Goal: Navigation & Orientation: Find specific page/section

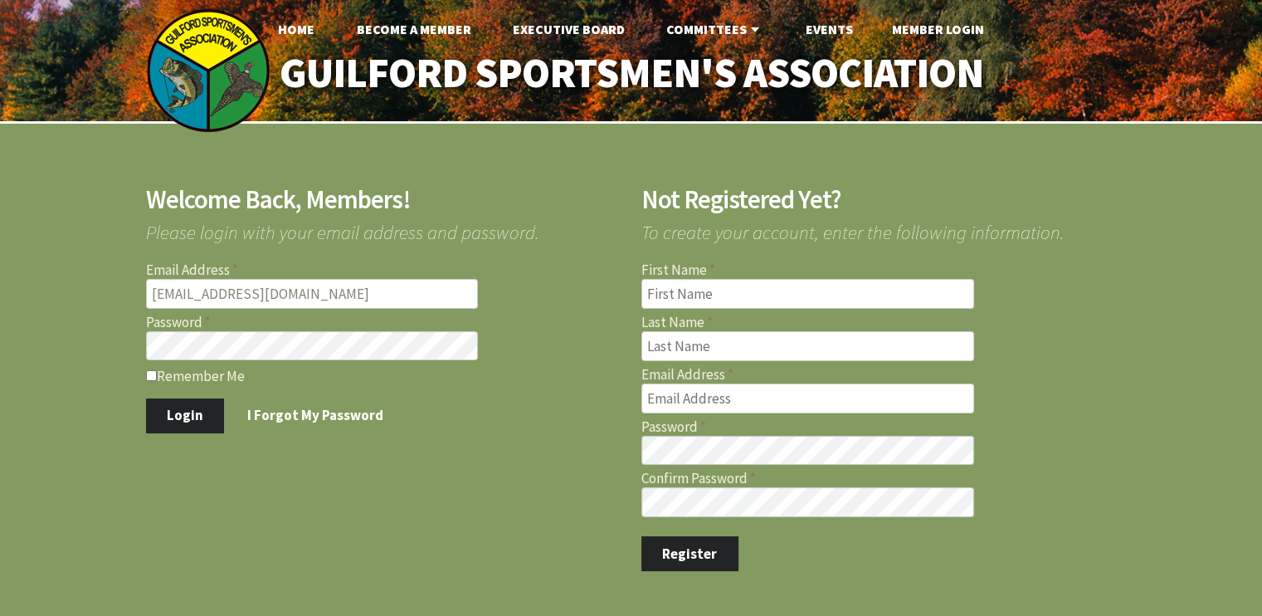
type input "[EMAIL_ADDRESS][DOMAIN_NAME]"
click at [146, 398] on button "Login" at bounding box center [185, 415] width 79 height 35
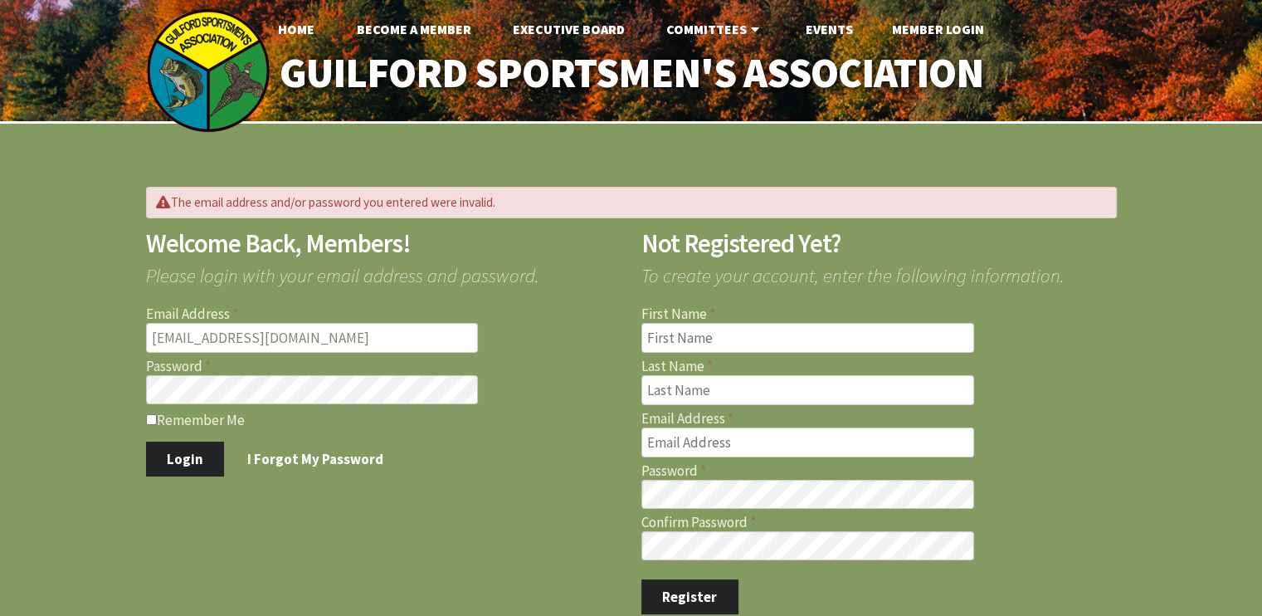
type input "[EMAIL_ADDRESS][DOMAIN_NAME]"
click at [146, 442] on button "Login" at bounding box center [185, 459] width 79 height 35
type input "gtmo344@yahoo.com"
click at [146, 442] on button "Login" at bounding box center [185, 459] width 79 height 35
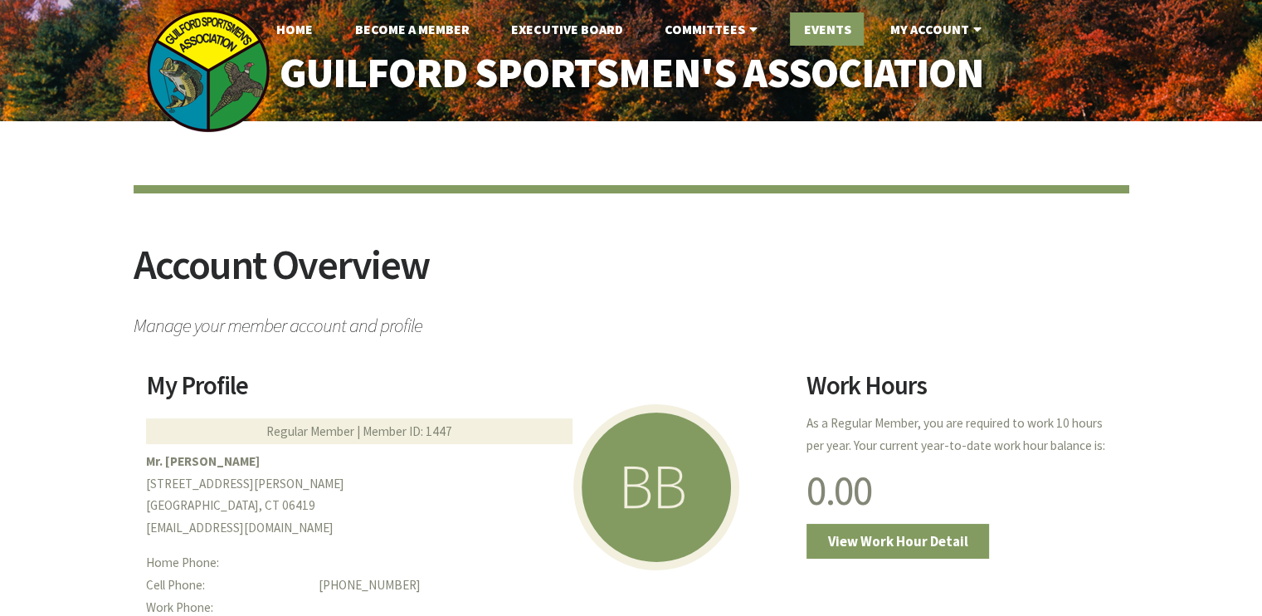
click at [810, 32] on link "Events" at bounding box center [827, 28] width 74 height 33
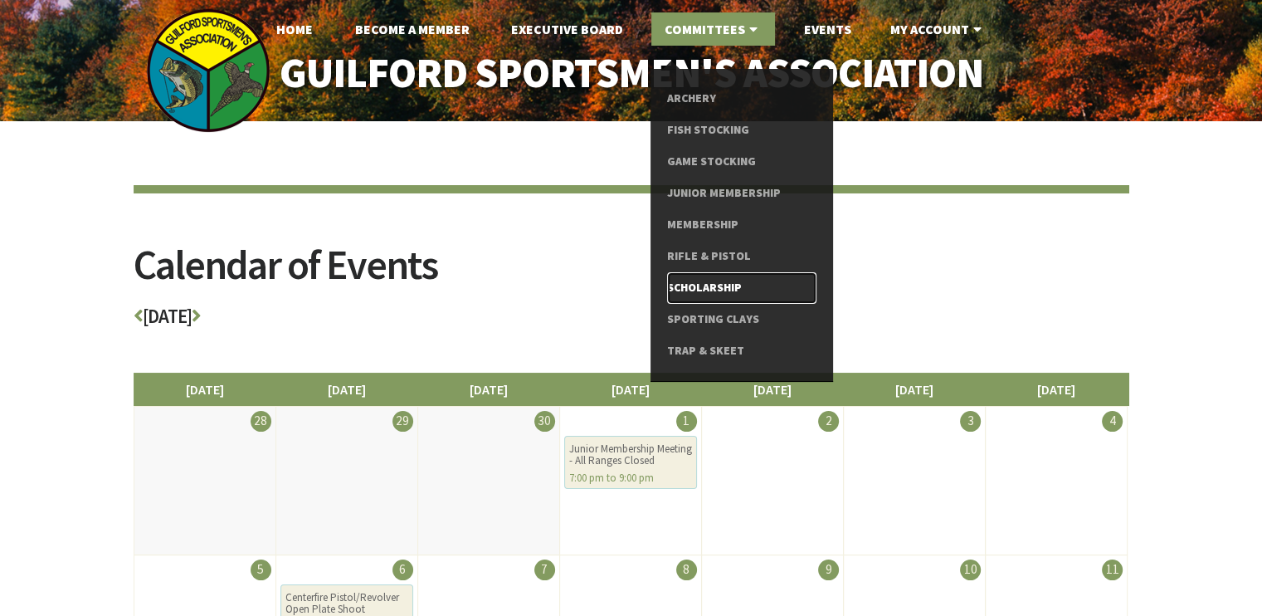
click at [698, 286] on link "Scholarship" at bounding box center [741, 288] width 149 height 32
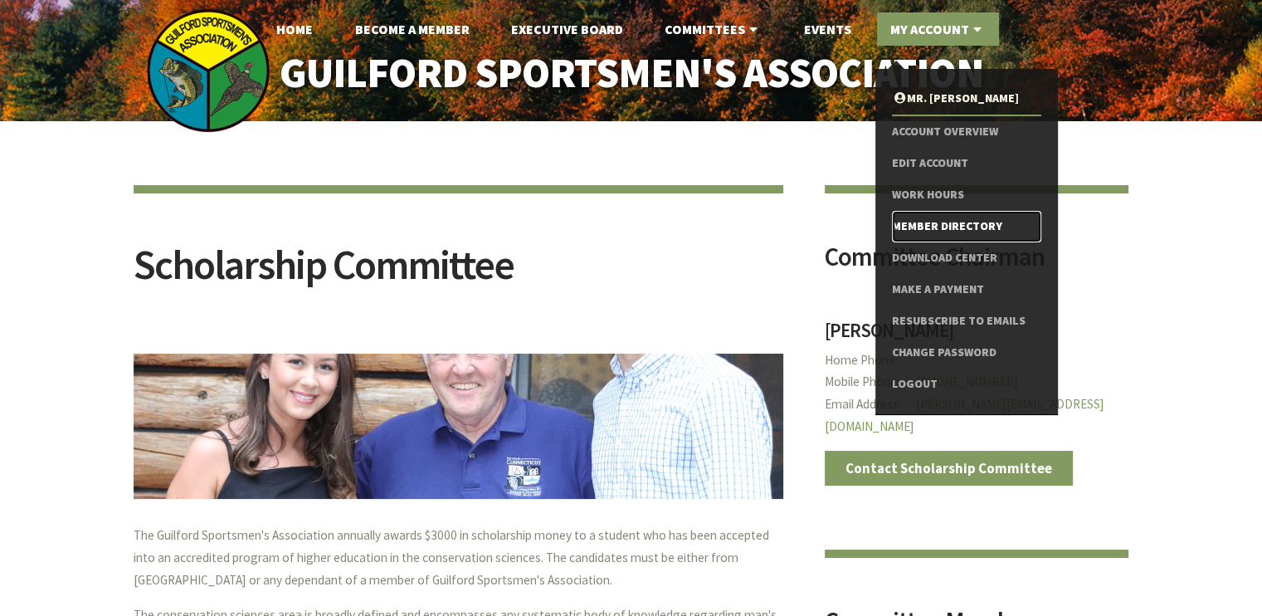
click at [933, 222] on link "Member Directory" at bounding box center [966, 227] width 149 height 32
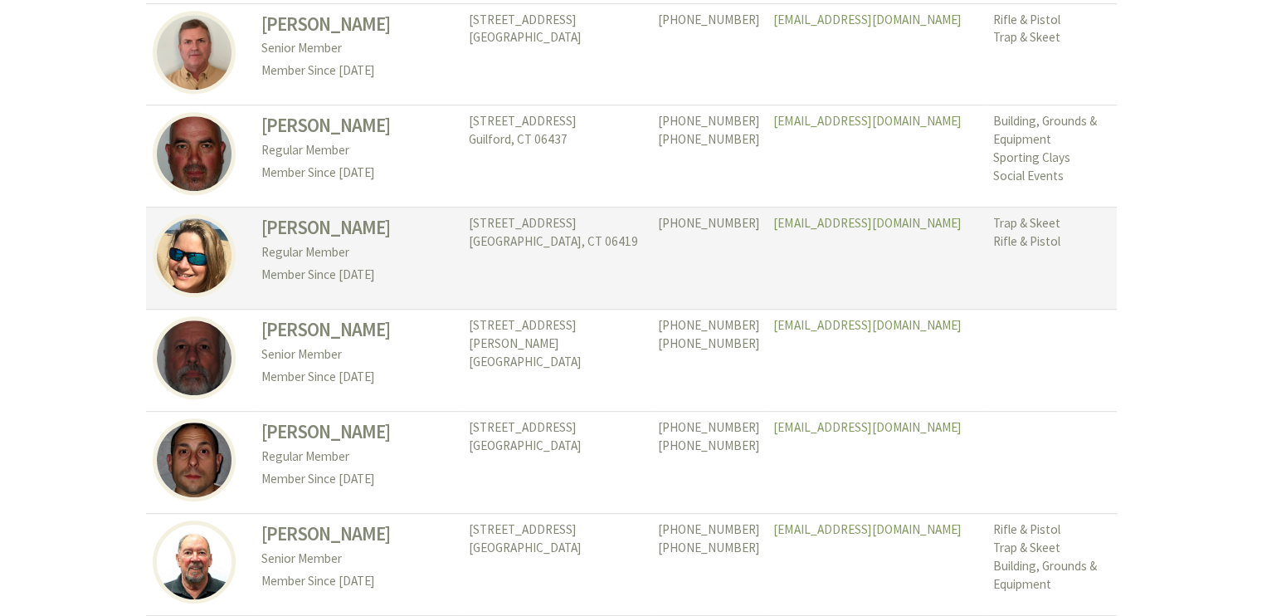
scroll to position [913, 0]
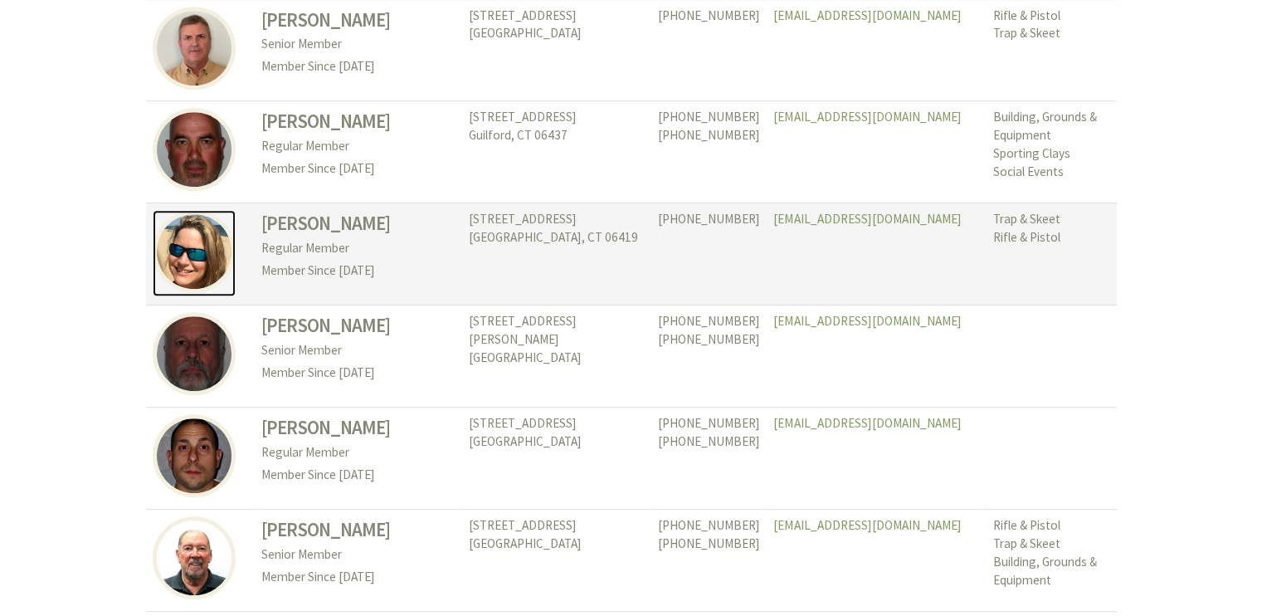
click at [181, 227] on img at bounding box center [194, 251] width 83 height 83
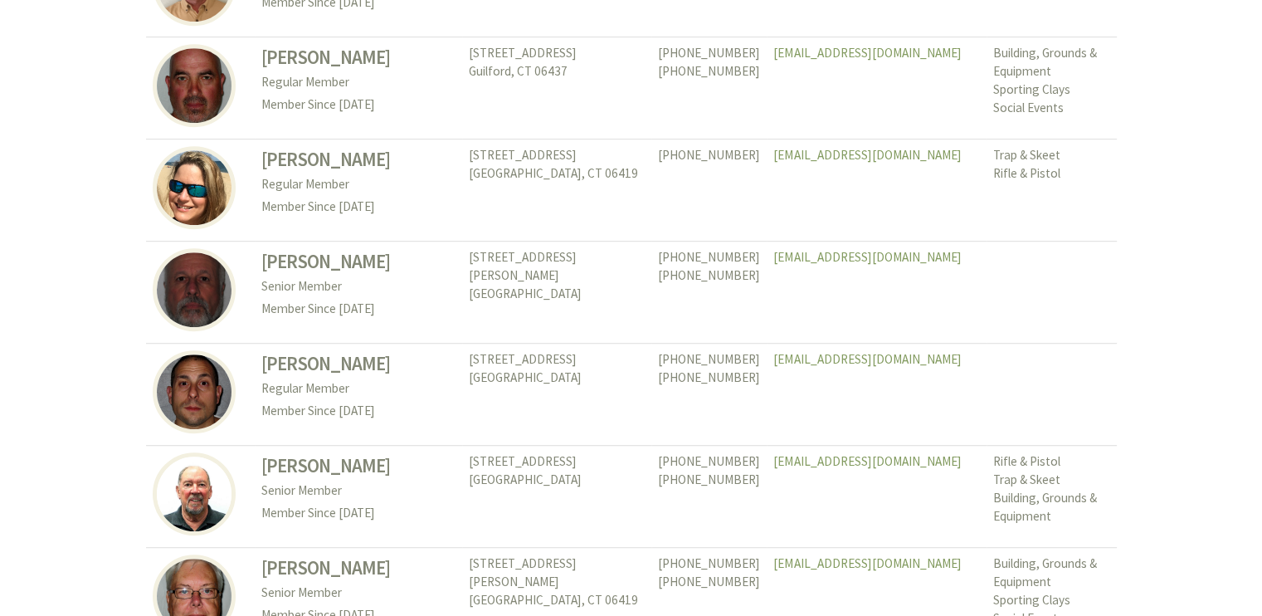
scroll to position [1079, 0]
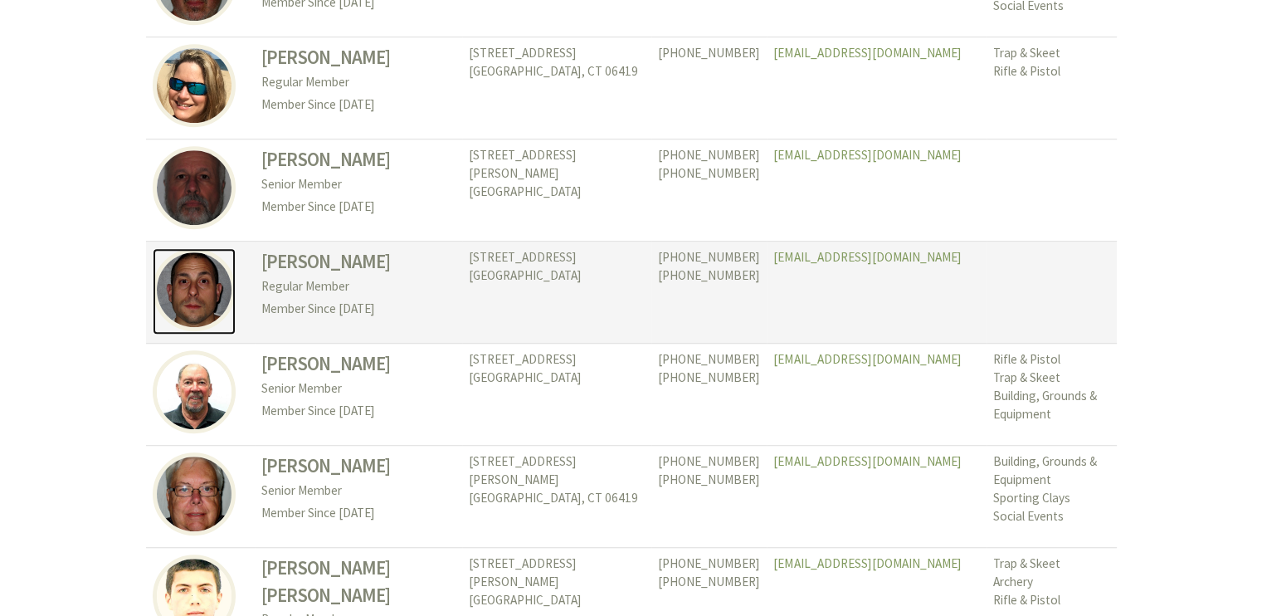
click at [202, 269] on img at bounding box center [194, 289] width 83 height 83
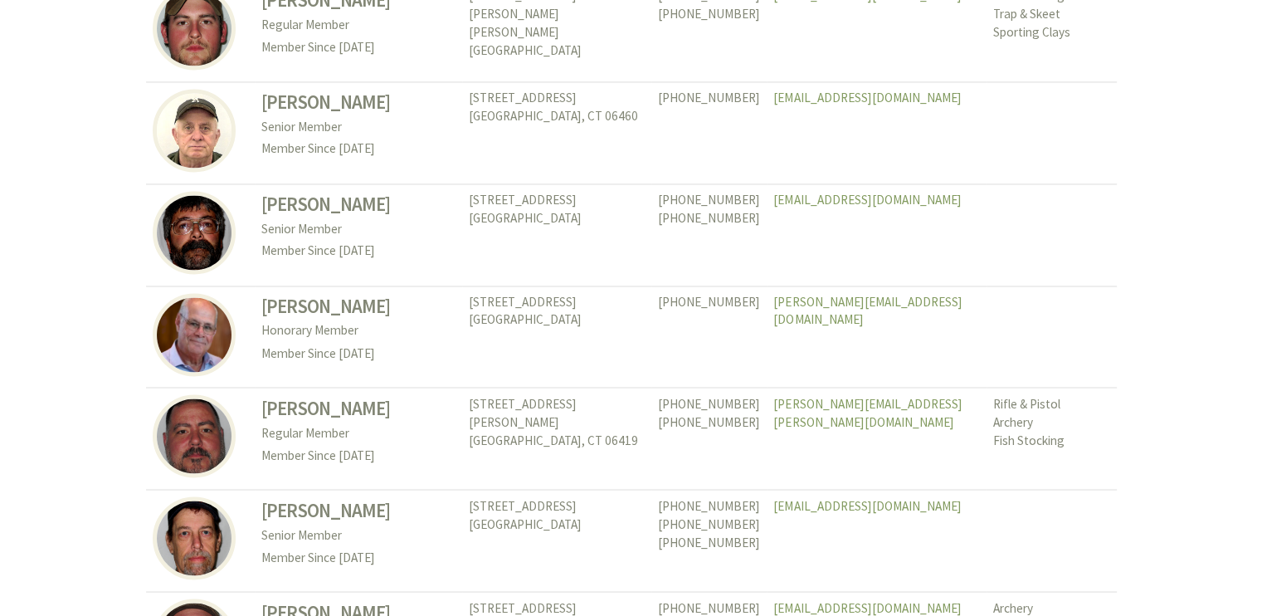
scroll to position [2805, 0]
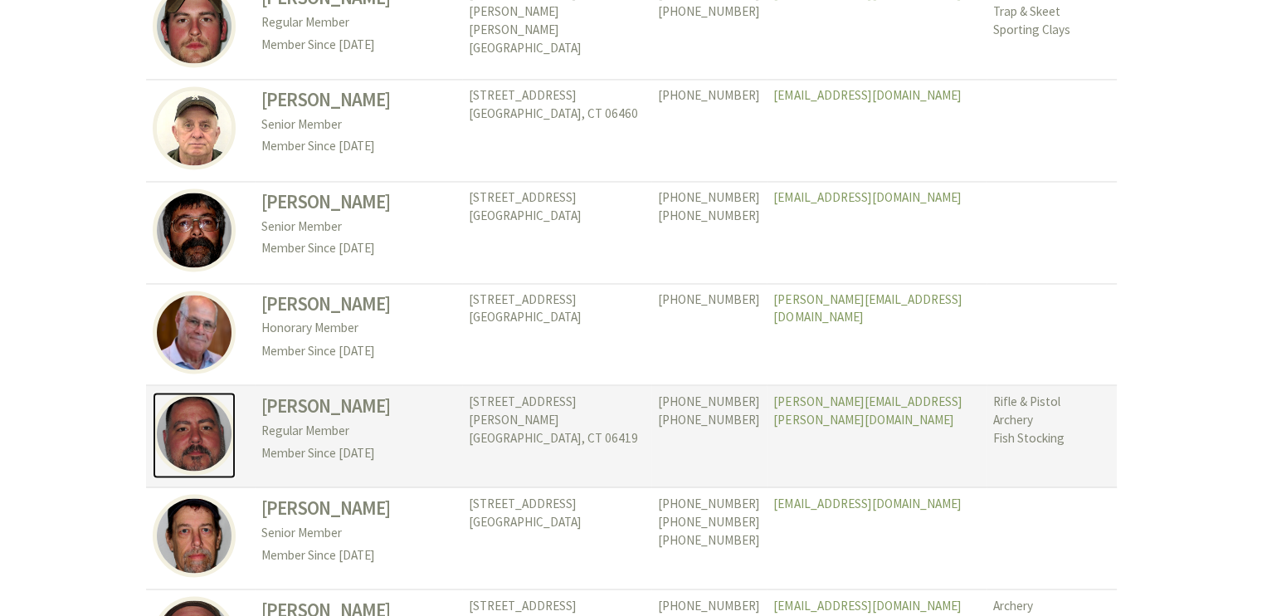
click at [193, 392] on img at bounding box center [194, 433] width 83 height 83
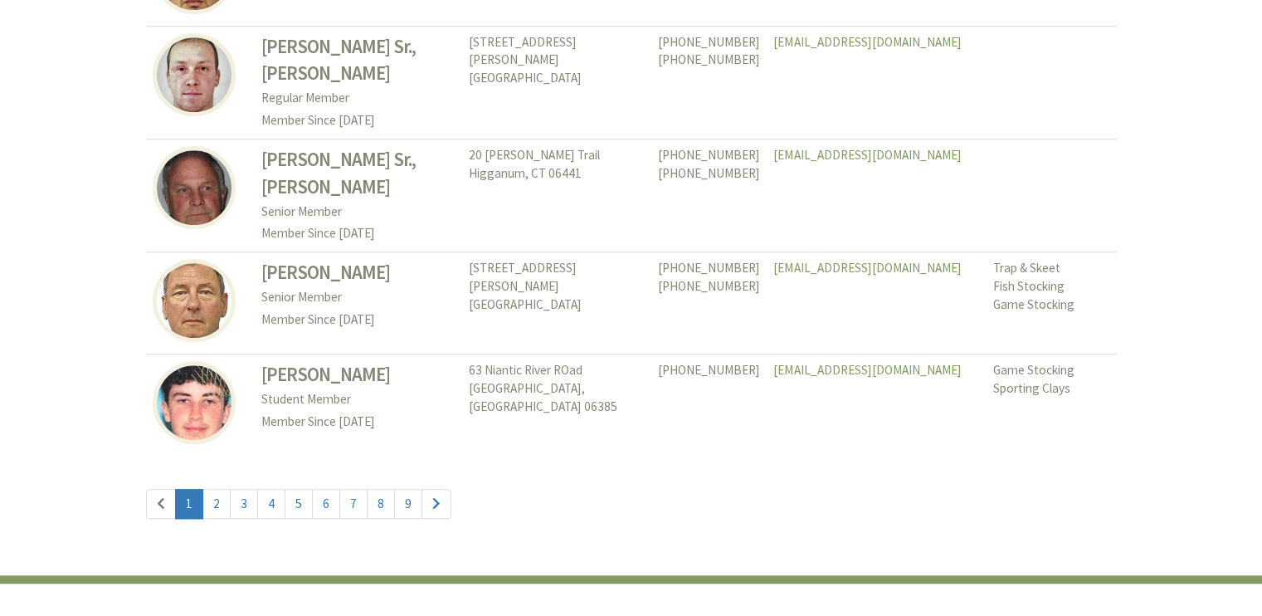
scroll to position [7715, 0]
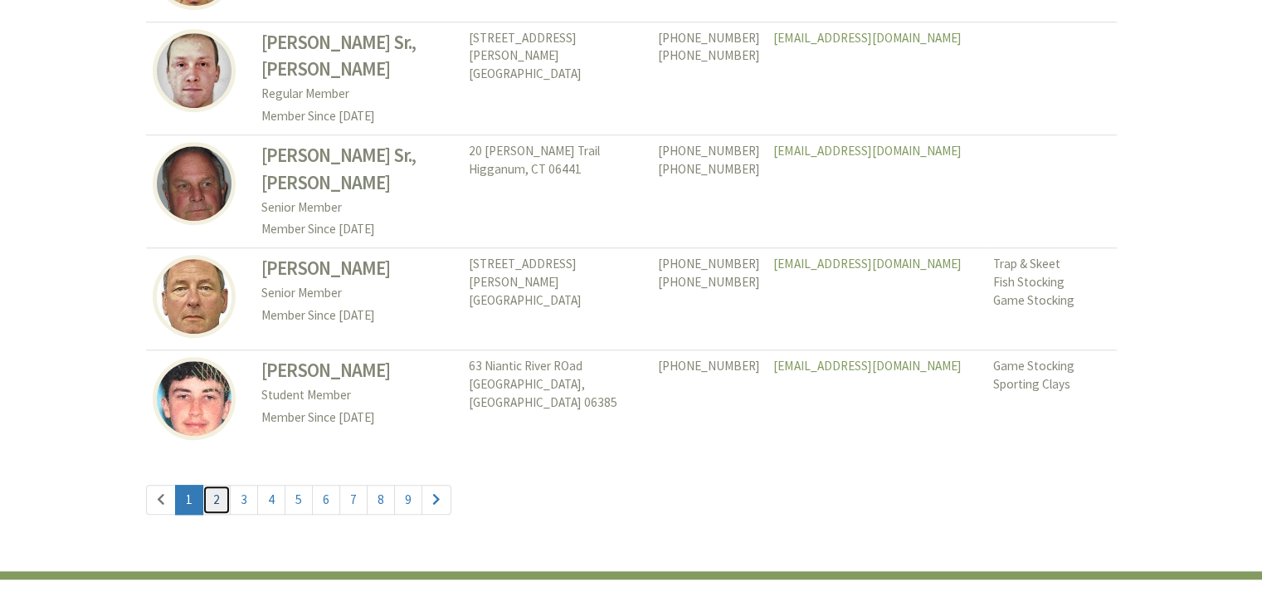
click at [222, 485] on link "2" at bounding box center [217, 500] width 28 height 30
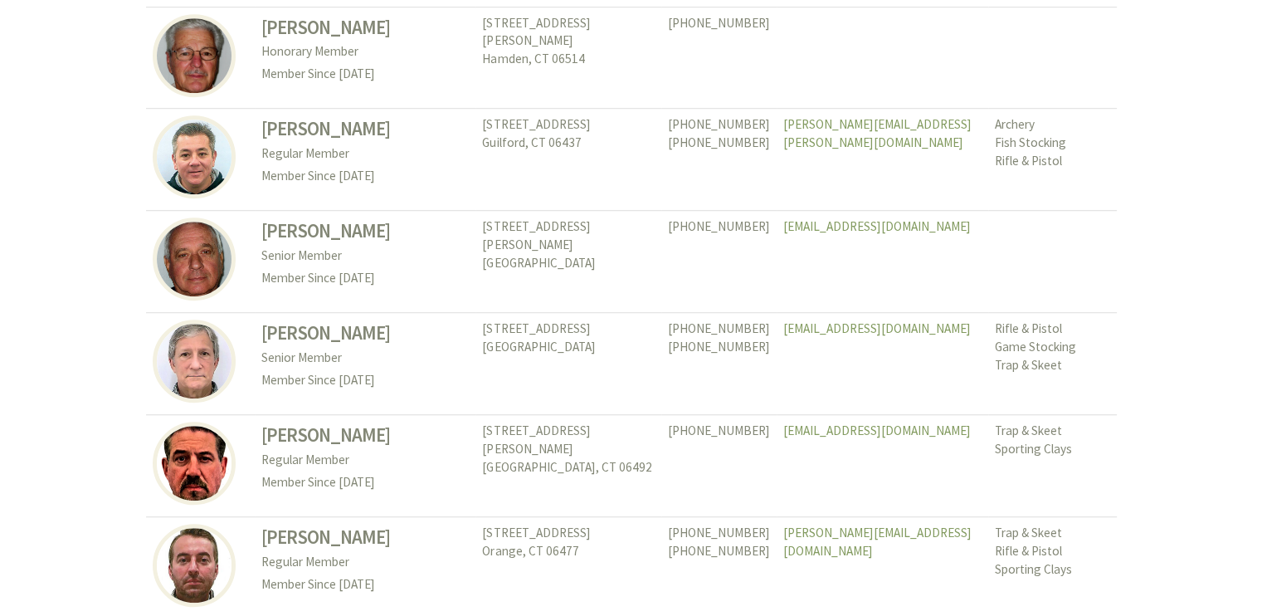
scroll to position [7553, 0]
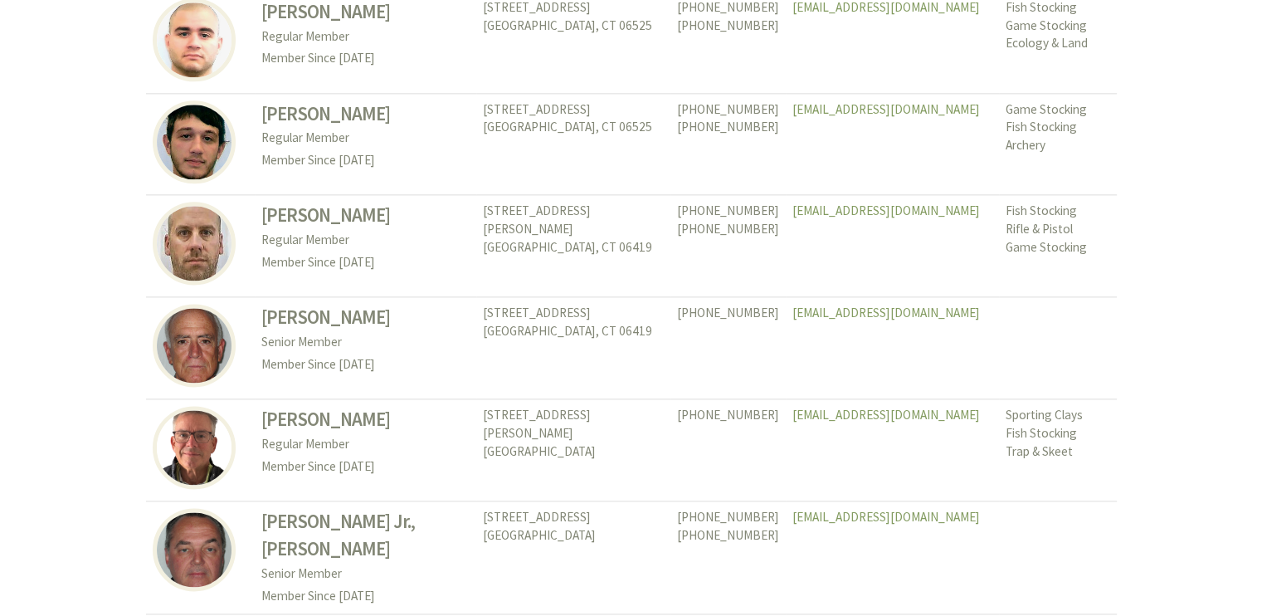
scroll to position [2158, 0]
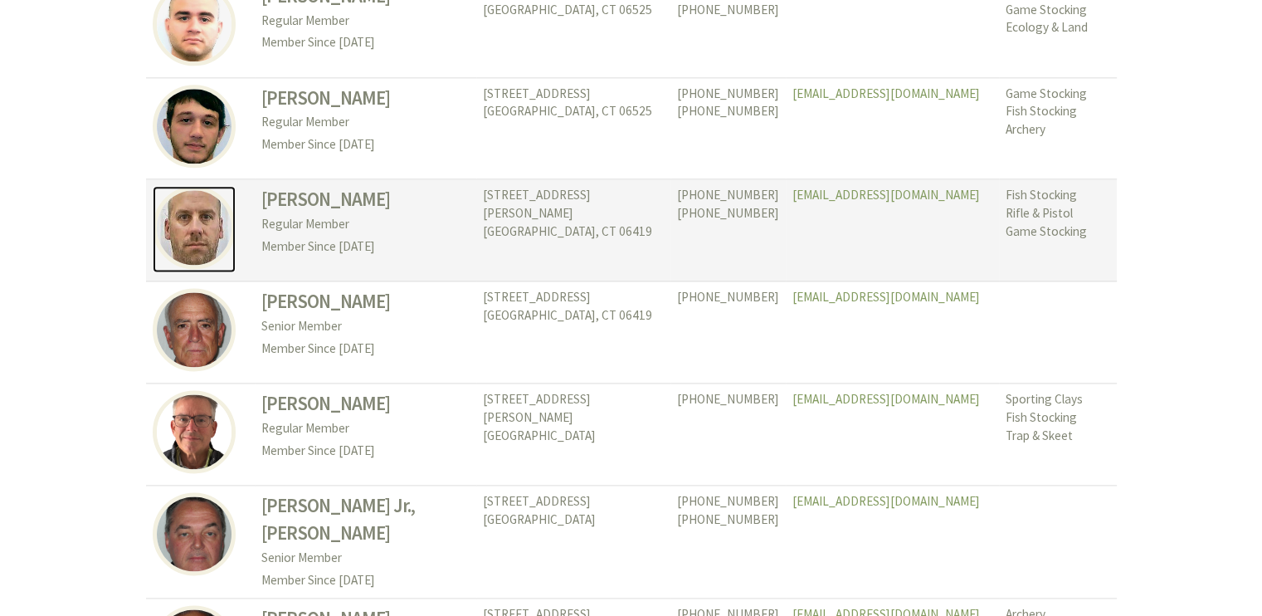
click at [208, 208] on img at bounding box center [194, 227] width 83 height 83
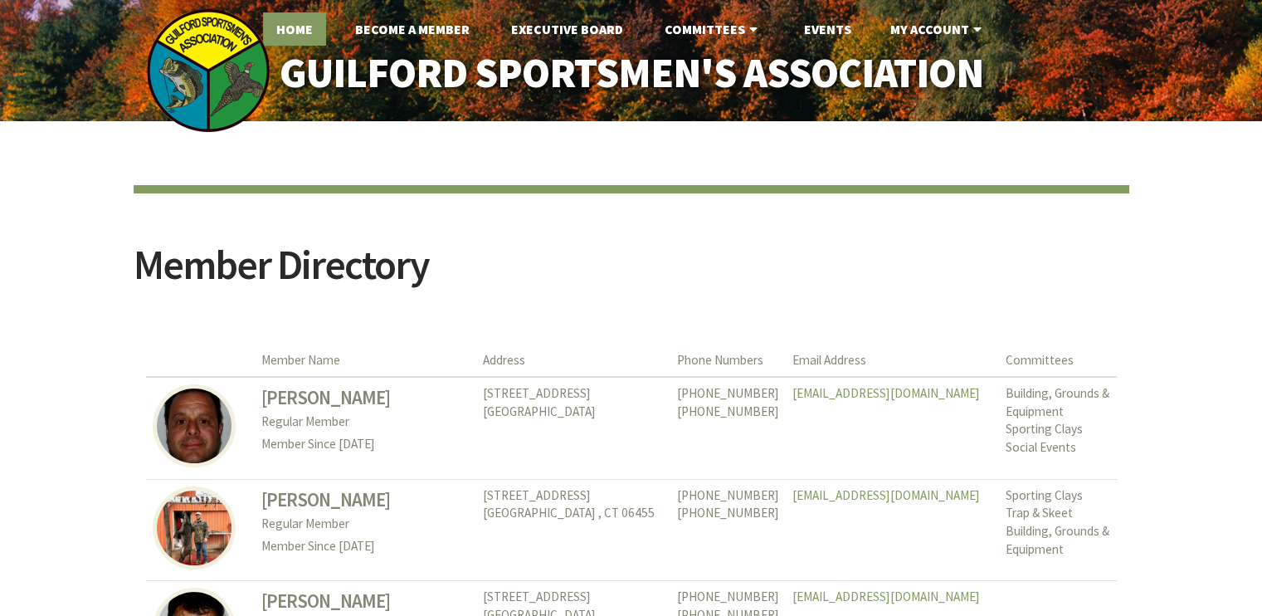
click at [300, 36] on link "Home" at bounding box center [294, 28] width 63 height 33
